Goal: Contribute content: Contribute content

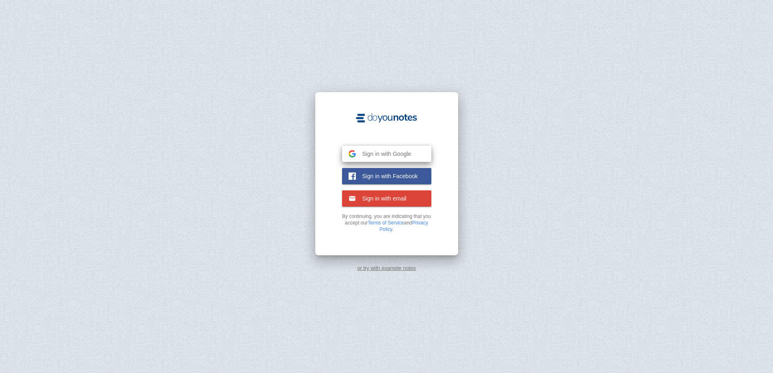
click at [387, 159] on button "Sign in with Google Google" at bounding box center [386, 154] width 89 height 16
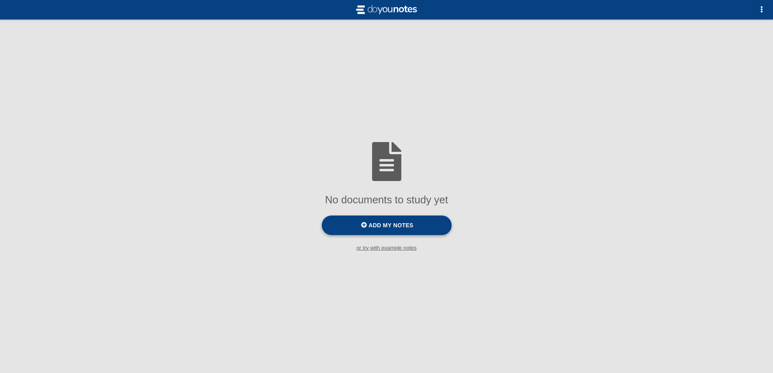
click at [369, 231] on label "Add my notes" at bounding box center [387, 224] width 130 height 19
click at [0, 0] on input "Add my notes" at bounding box center [0, 0] width 0 height 0
click at [435, 235] on label "Add my notes" at bounding box center [387, 224] width 130 height 19
click at [0, 0] on input "Add my notes" at bounding box center [0, 0] width 0 height 0
click at [445, 230] on label "Add my notes" at bounding box center [387, 224] width 130 height 19
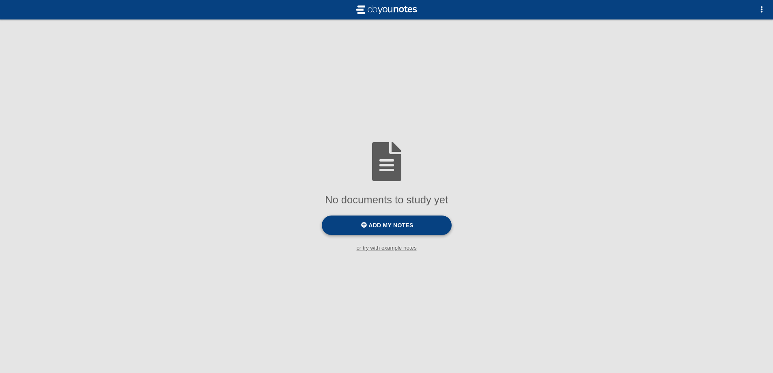
click at [0, 0] on input "Add my notes" at bounding box center [0, 0] width 0 height 0
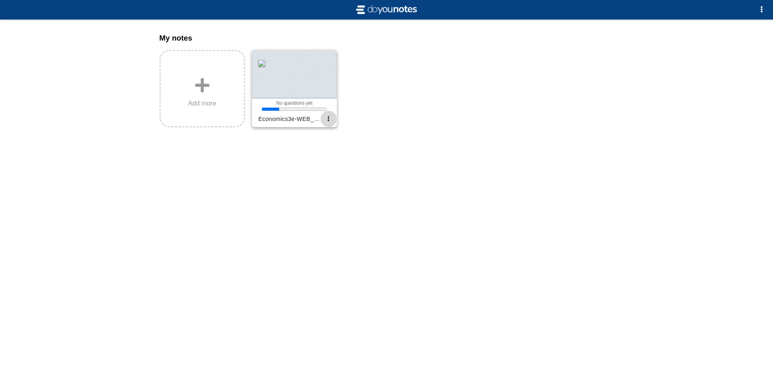
click at [327, 121] on span "button" at bounding box center [328, 118] width 5 height 5
click at [243, 216] on div at bounding box center [386, 186] width 773 height 373
click at [297, 103] on div at bounding box center [294, 77] width 85 height 55
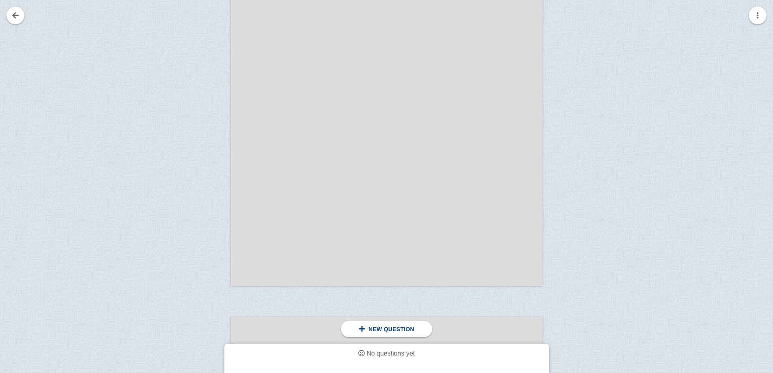
scroll to position [568, 0]
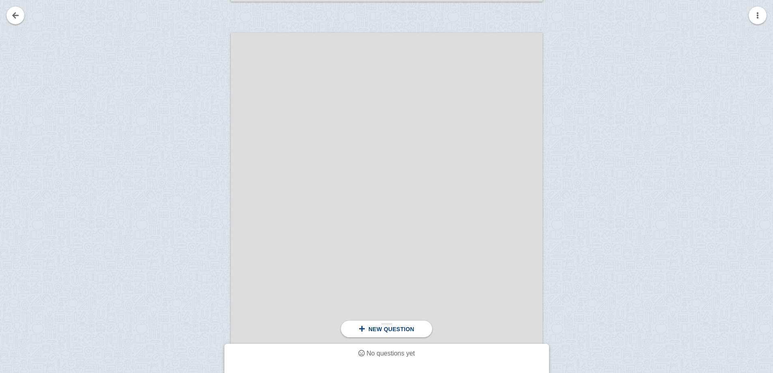
click at [391, 322] on div "New question" at bounding box center [386, 329] width 91 height 17
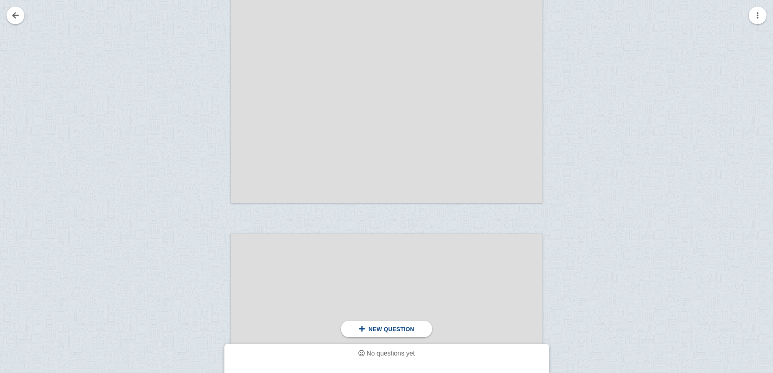
scroll to position [11078, 0]
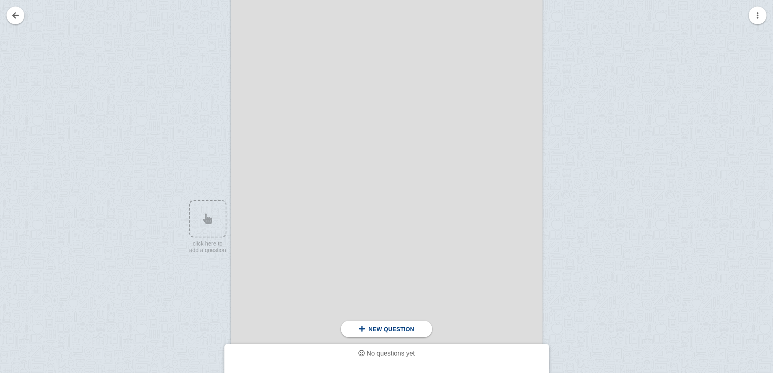
click at [283, 224] on div at bounding box center [387, 151] width 312 height 403
click at [203, 248] on div at bounding box center [204, 158] width 54 height 403
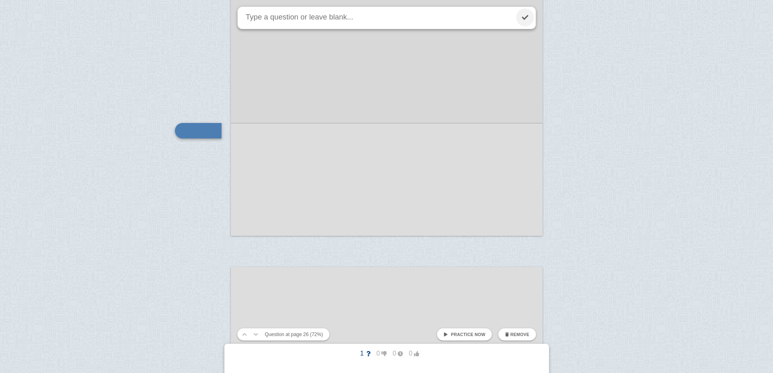
click at [526, 19] on link at bounding box center [525, 18] width 18 height 18
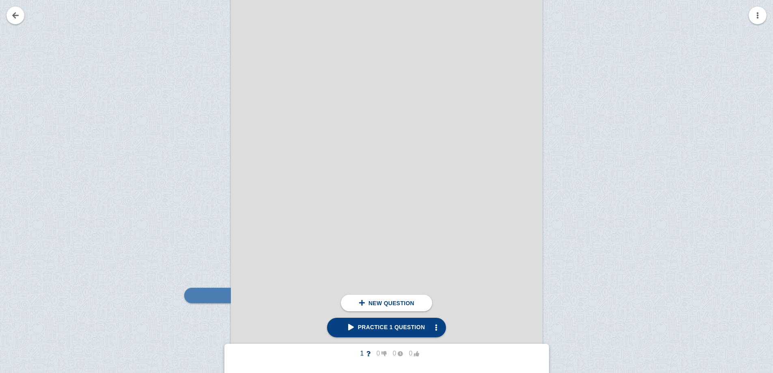
scroll to position [11006, 0]
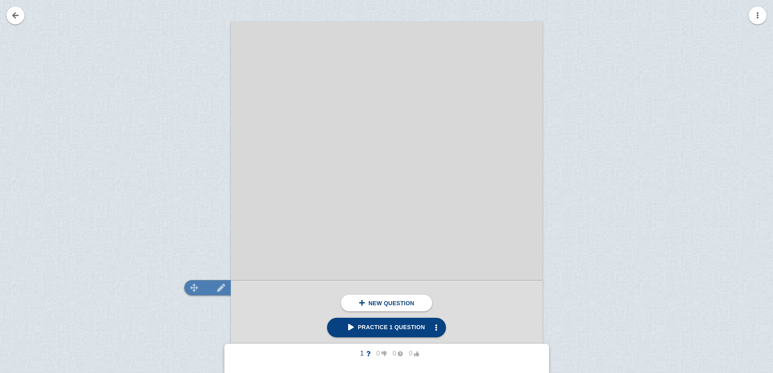
click at [209, 287] on div at bounding box center [207, 287] width 47 height 15
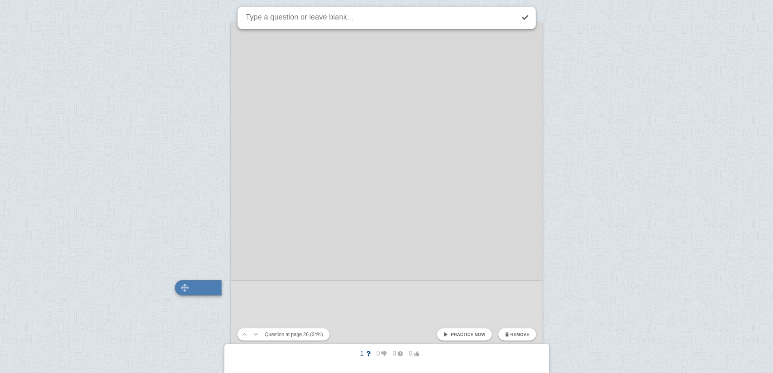
scroll to position [11163, 0]
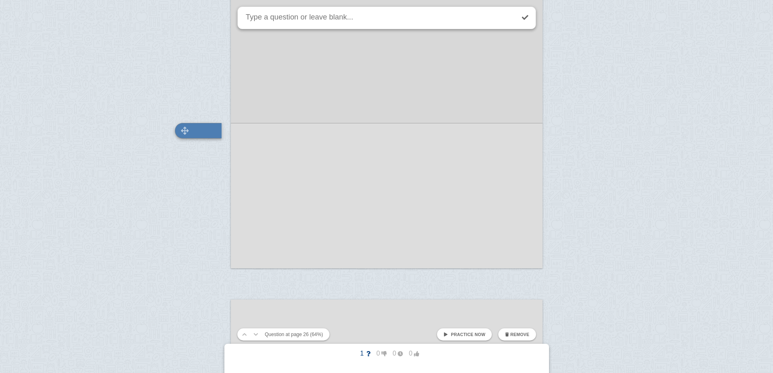
click at [211, 128] on div at bounding box center [198, 130] width 47 height 15
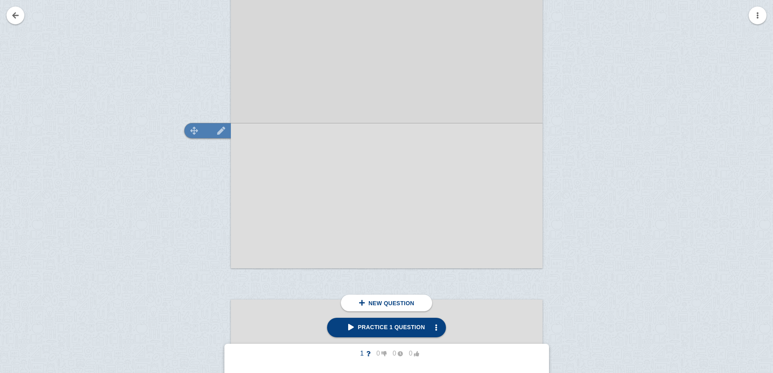
click at [221, 129] on img at bounding box center [220, 131] width 19 height 8
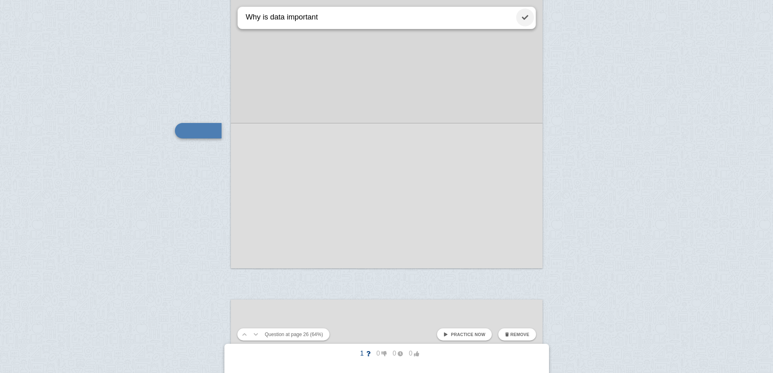
type textarea "Why is data important"
click at [520, 21] on link at bounding box center [525, 18] width 18 height 18
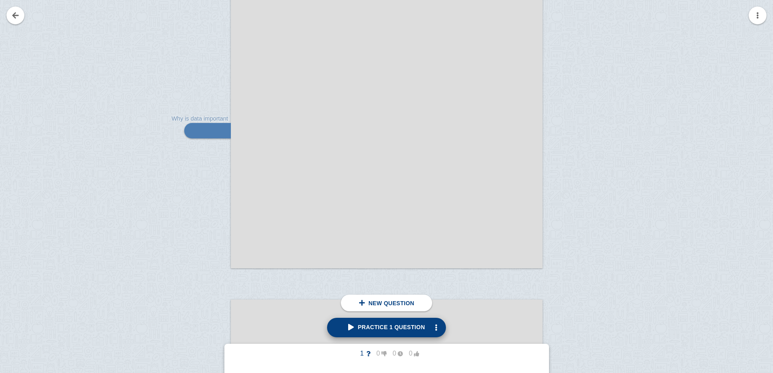
click at [396, 329] on span "Practice 1 question" at bounding box center [386, 327] width 77 height 6
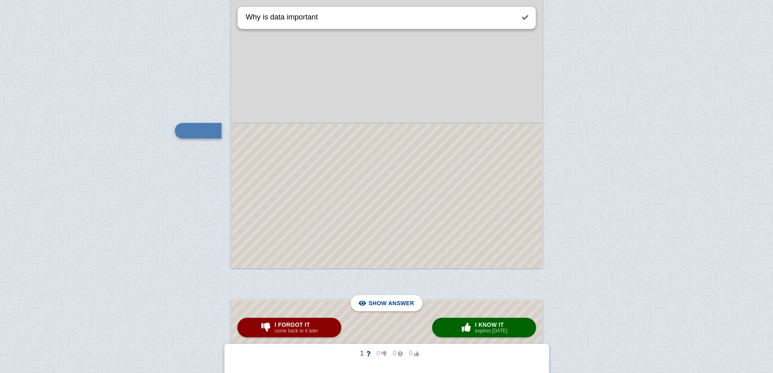
click at [324, 358] on div "1 0 0 0 No questions yet" at bounding box center [386, 353] width 279 height 13
click at [457, 327] on button "× 0 I know it expires [DATE]" at bounding box center [484, 327] width 104 height 19
